Goal: Navigation & Orientation: Find specific page/section

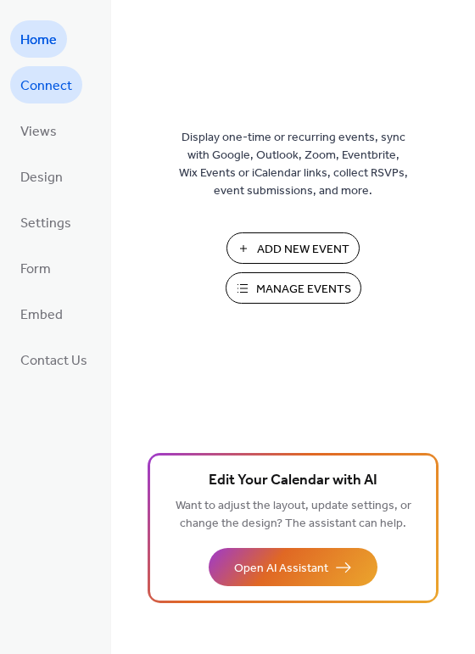
click at [59, 83] on span "Connect" at bounding box center [46, 86] width 52 height 27
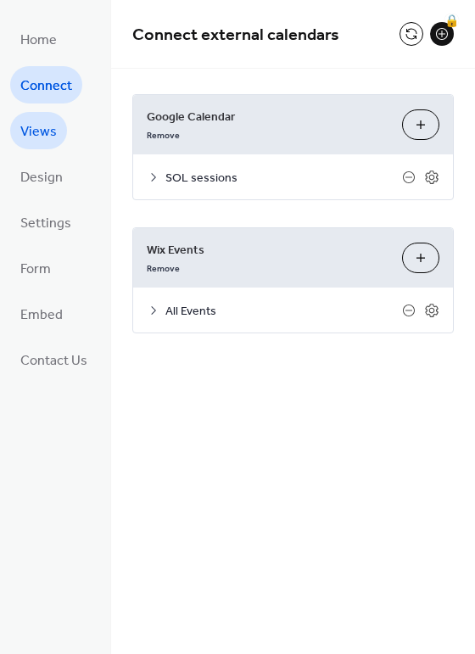
click at [55, 132] on span "Views" at bounding box center [38, 132] width 36 height 27
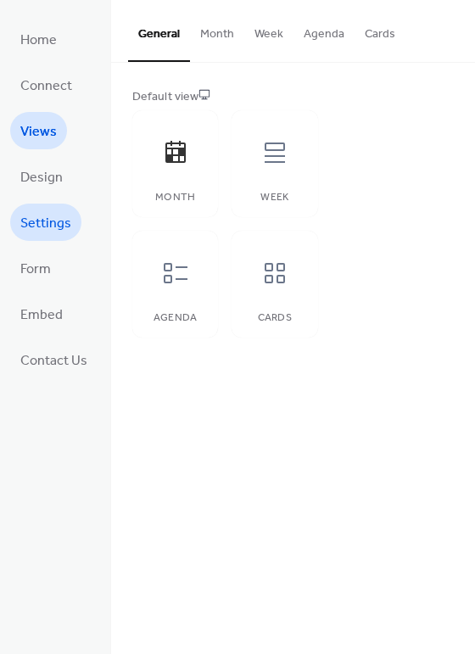
click at [55, 221] on span "Settings" at bounding box center [45, 223] width 51 height 27
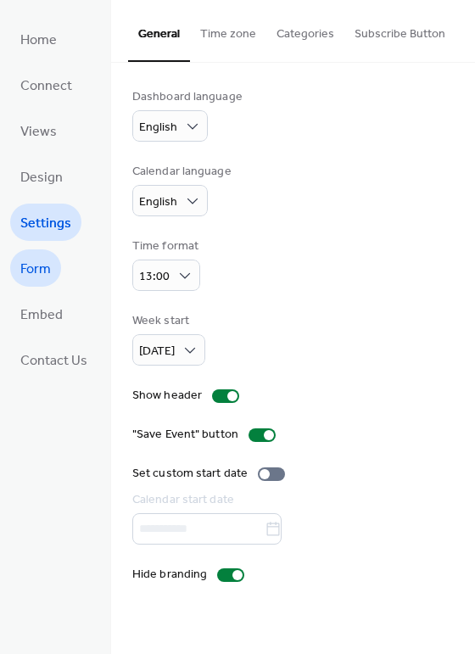
click at [48, 266] on span "Form" at bounding box center [35, 269] width 31 height 27
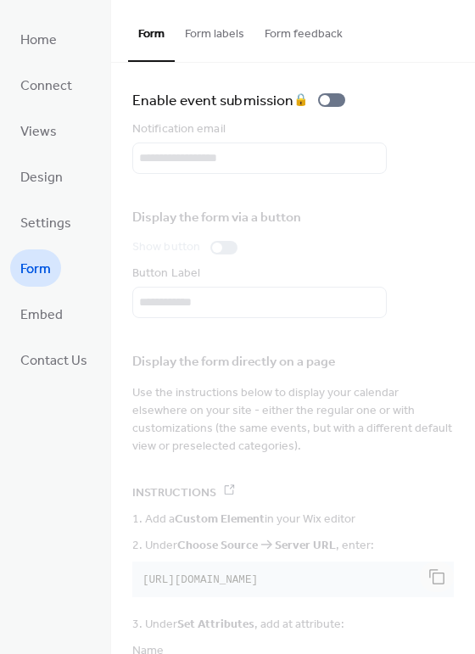
click at [52, 284] on li "Form" at bounding box center [35, 267] width 51 height 37
click at [52, 311] on span "Embed" at bounding box center [41, 315] width 42 height 27
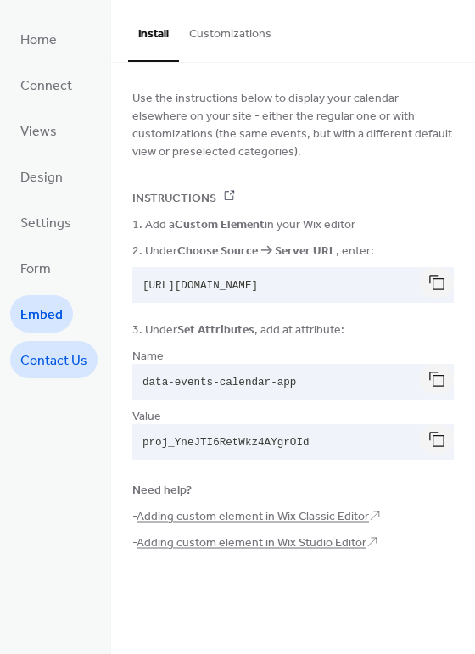
click at [65, 367] on span "Contact Us" at bounding box center [53, 361] width 67 height 27
